Goal: Task Accomplishment & Management: Manage account settings

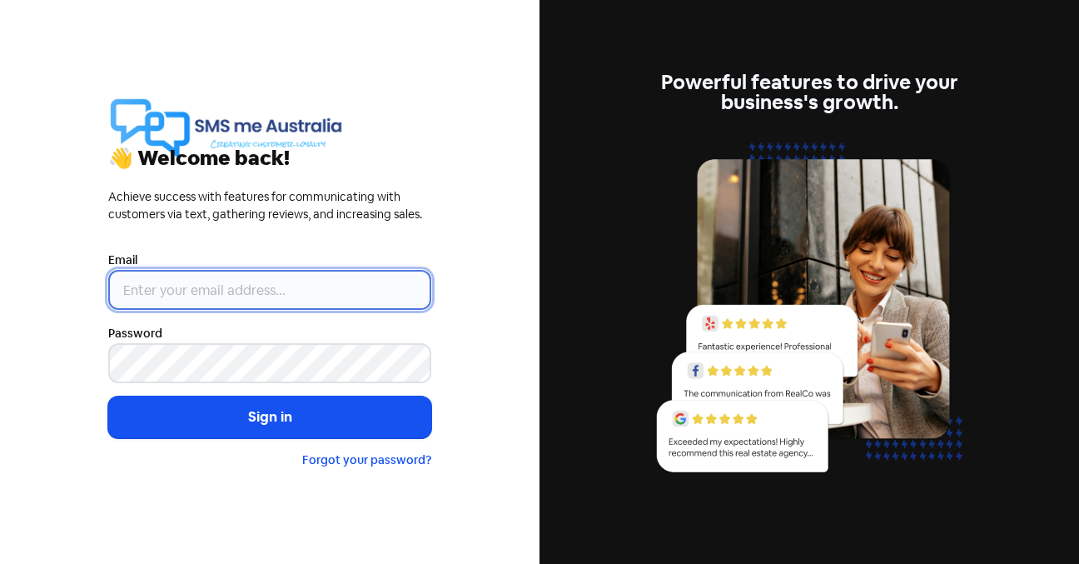
click at [137, 281] on input "email" at bounding box center [269, 290] width 323 height 40
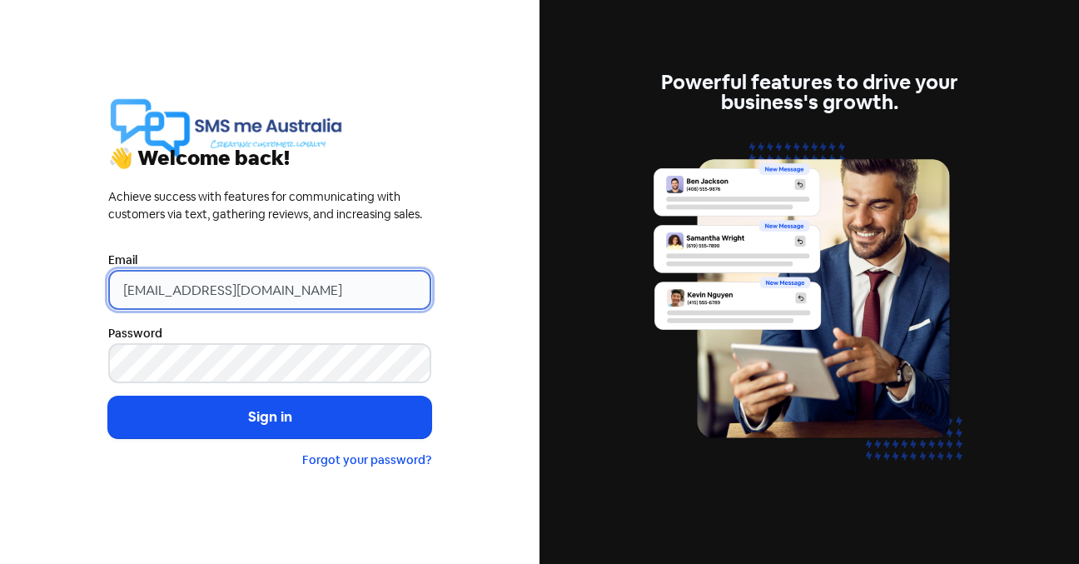
type input "[EMAIL_ADDRESS][DOMAIN_NAME]"
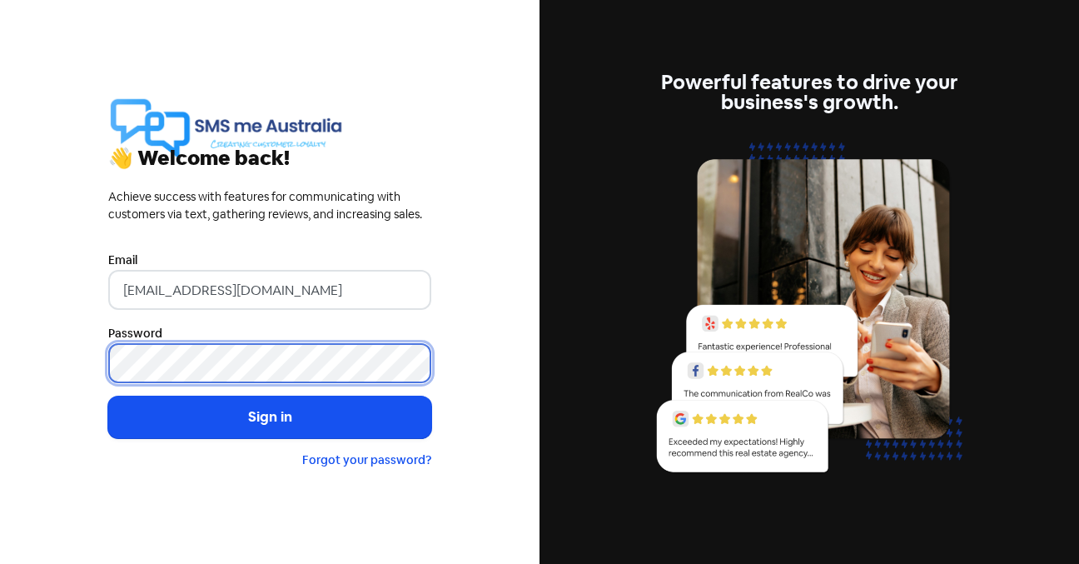
click at [108, 396] on button "Sign in" at bounding box center [269, 417] width 323 height 42
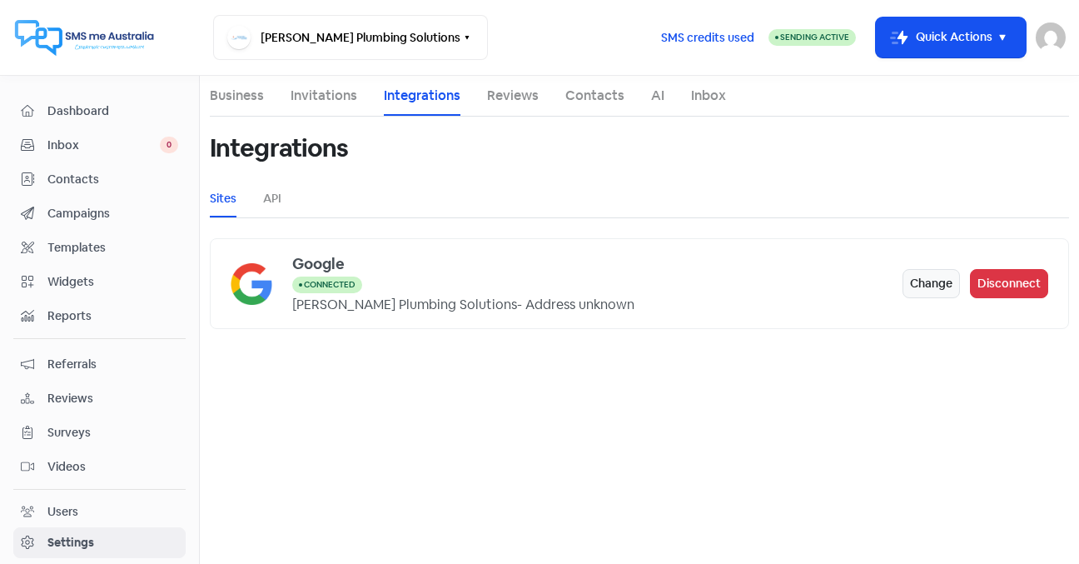
scroll to position [68, 0]
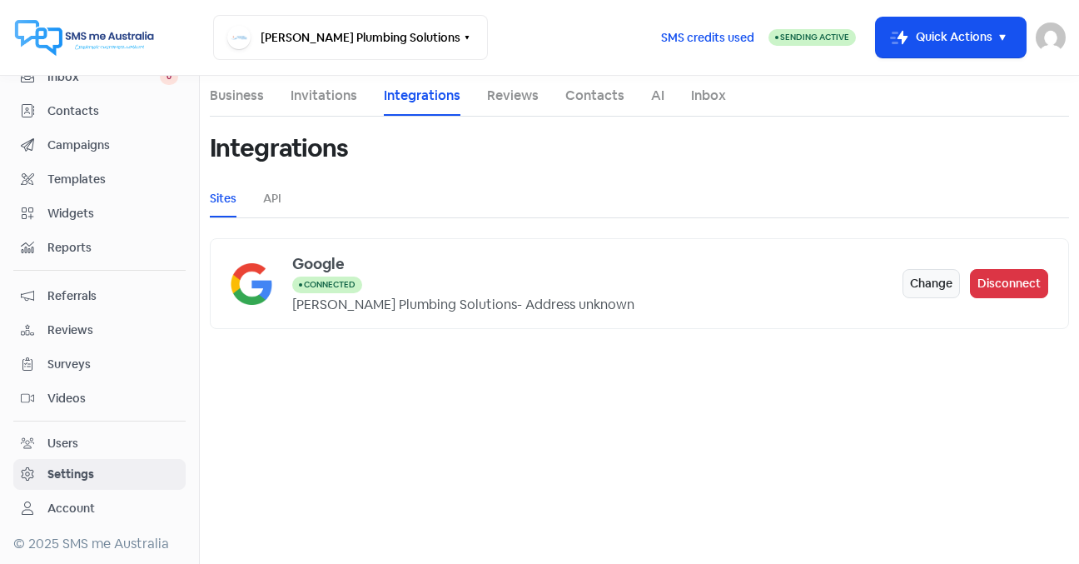
click at [78, 115] on span "Contacts" at bounding box center [112, 110] width 131 height 17
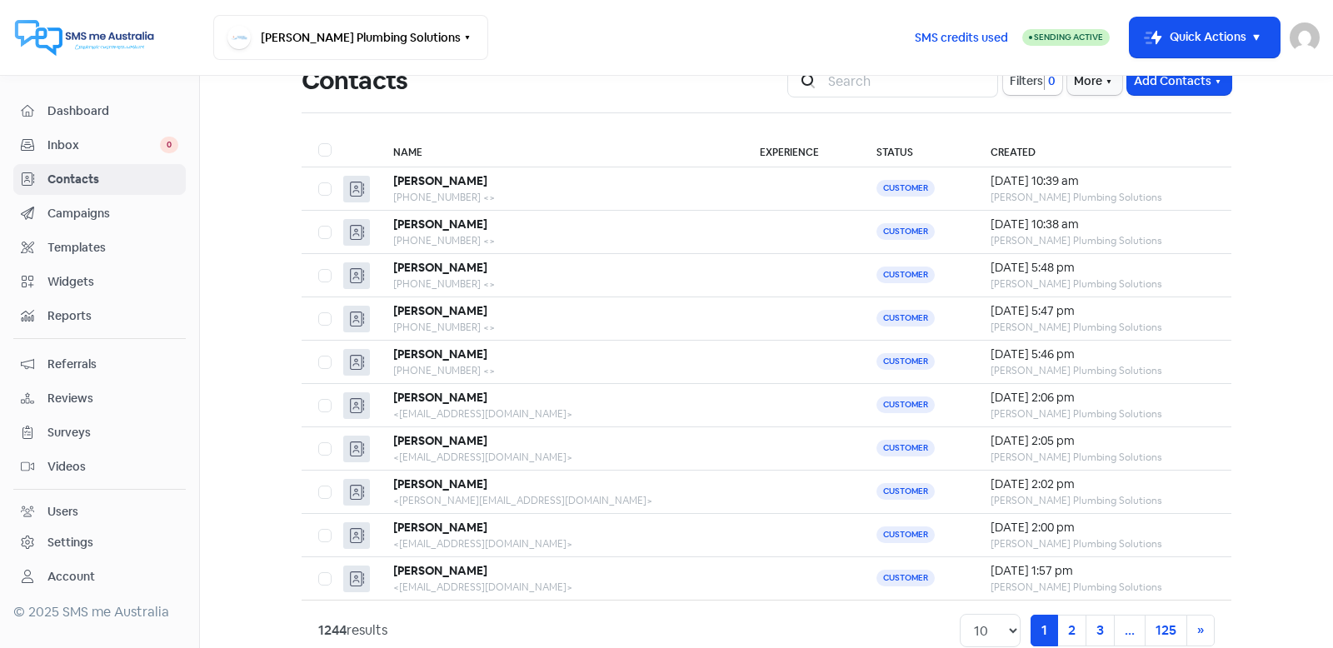
click at [1079, 44] on img at bounding box center [1304, 37] width 30 height 30
click at [1079, 156] on link "Sign out" at bounding box center [1213, 152] width 211 height 27
